Goal: Navigation & Orientation: Find specific page/section

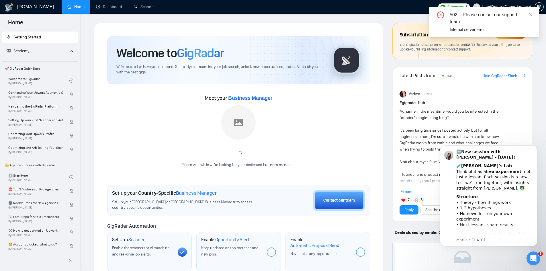
click at [533, 15] on div "502: - Please contact our support team. Internal server error" at bounding box center [484, 22] width 110 height 30
click at [531, 15] on icon "close" at bounding box center [530, 15] width 4 height 4
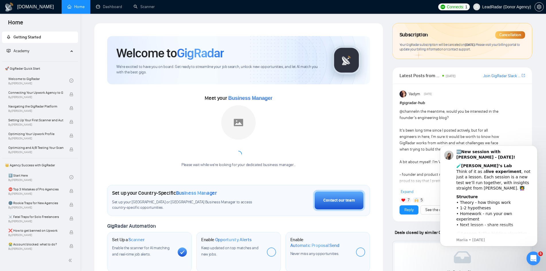
click at [495, 7] on span "LeadRadar (Donor Agency)" at bounding box center [506, 7] width 49 height 0
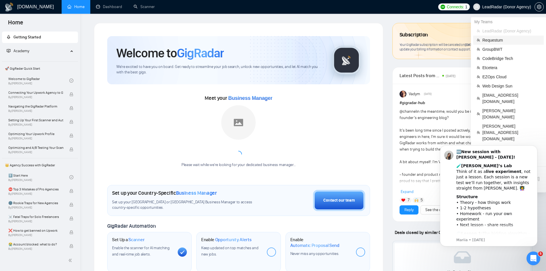
click at [495, 42] on span "Requestum" at bounding box center [511, 40] width 58 height 6
